Goal: Navigation & Orientation: Find specific page/section

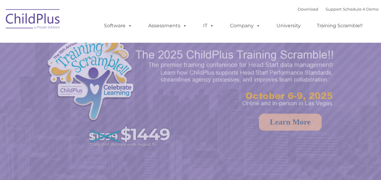
select select "MEDIUM"
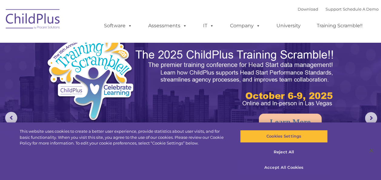
click at [288, 164] on button "Accept All Cookies" at bounding box center [284, 167] width 88 height 13
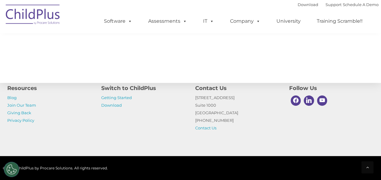
scroll to position [727, 0]
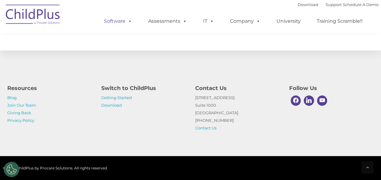
click at [129, 24] on span at bounding box center [129, 21] width 7 height 6
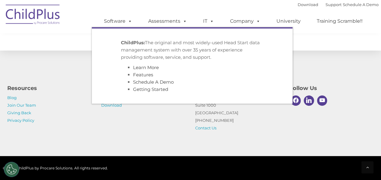
click at [75, 80] on div "Resources Blog Join Our Team Giving Back Privacy Policy Switch to ChildPlus Get…" at bounding box center [190, 104] width 381 height 106
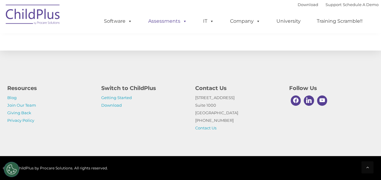
click at [184, 20] on span at bounding box center [184, 21] width 7 height 6
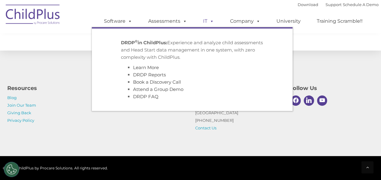
click at [207, 21] on link "IT" at bounding box center [208, 21] width 23 height 12
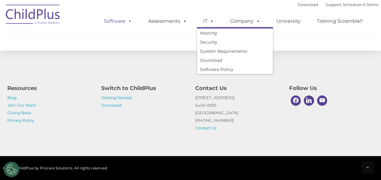
click at [127, 22] on span at bounding box center [129, 21] width 7 height 6
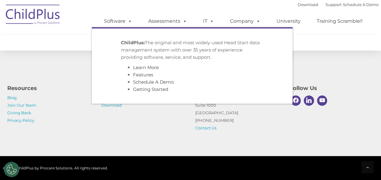
click at [54, 97] on p "Blog Join Our Team Giving Back Privacy Policy" at bounding box center [49, 109] width 85 height 30
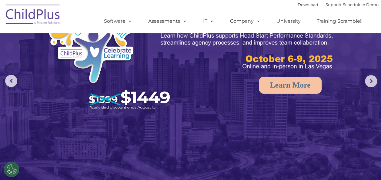
scroll to position [0, 0]
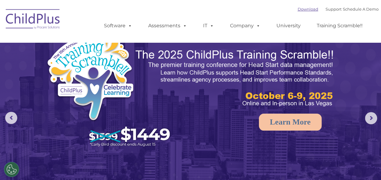
click at [301, 8] on link "Download" at bounding box center [308, 9] width 21 height 5
